Goal: Task Accomplishment & Management: Use online tool/utility

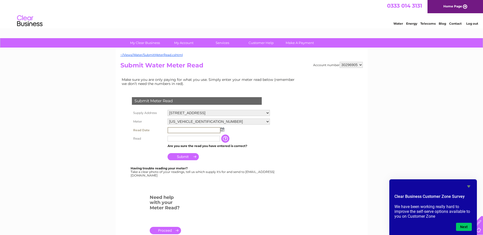
click at [180, 129] on input "text" at bounding box center [194, 130] width 53 height 6
click at [224, 128] on img at bounding box center [222, 129] width 4 height 4
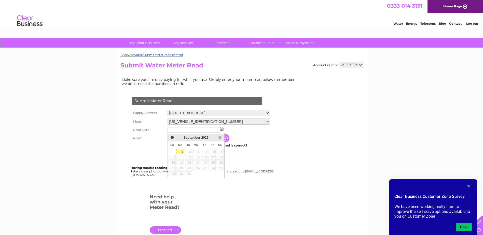
click at [181, 150] on link "1" at bounding box center [180, 151] width 8 height 5
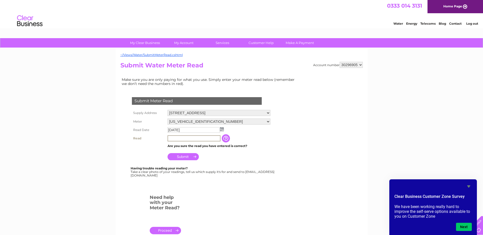
click at [181, 139] on input "text" at bounding box center [194, 139] width 53 height 6
click at [222, 130] on img at bounding box center [222, 129] width 4 height 4
click at [173, 138] on span "Prev" at bounding box center [172, 138] width 4 height 4
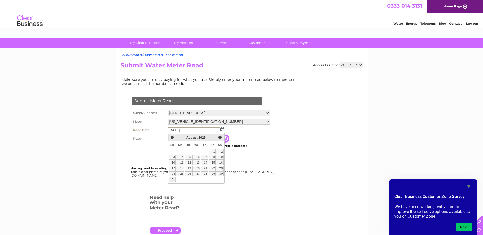
click at [173, 180] on link "31" at bounding box center [172, 179] width 7 height 5
type input "2025/08/31"
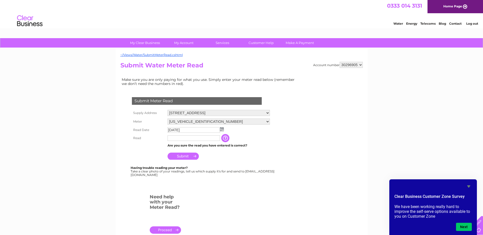
click at [181, 138] on input "text" at bounding box center [194, 139] width 52 height 6
type input "1737"
click at [179, 156] on input "Submit" at bounding box center [183, 156] width 31 height 7
